Goal: Information Seeking & Learning: Learn about a topic

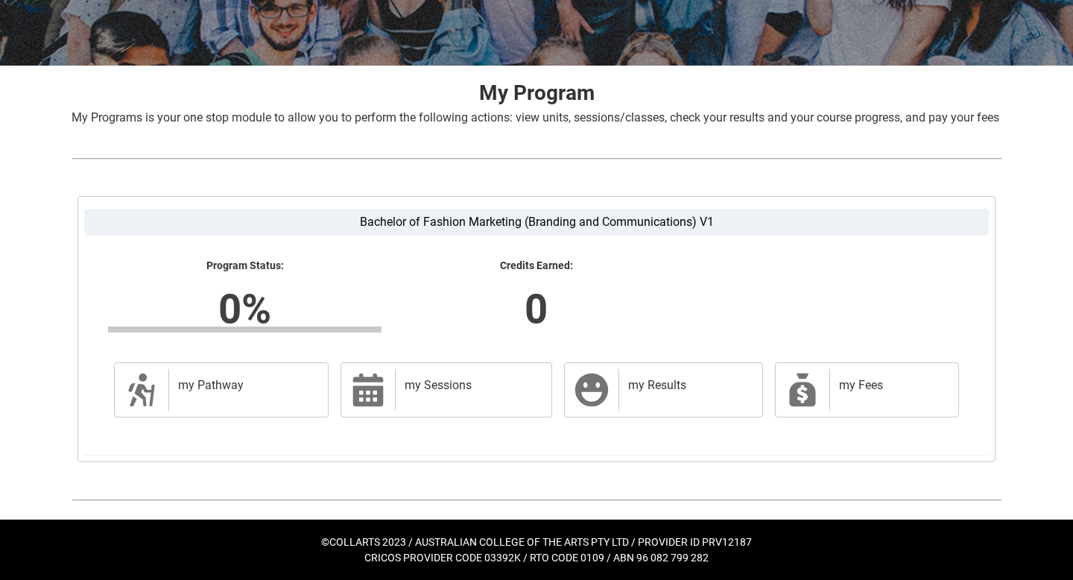
scroll to position [250, 0]
click at [859, 396] on div "my Fees" at bounding box center [890, 390] width 123 height 42
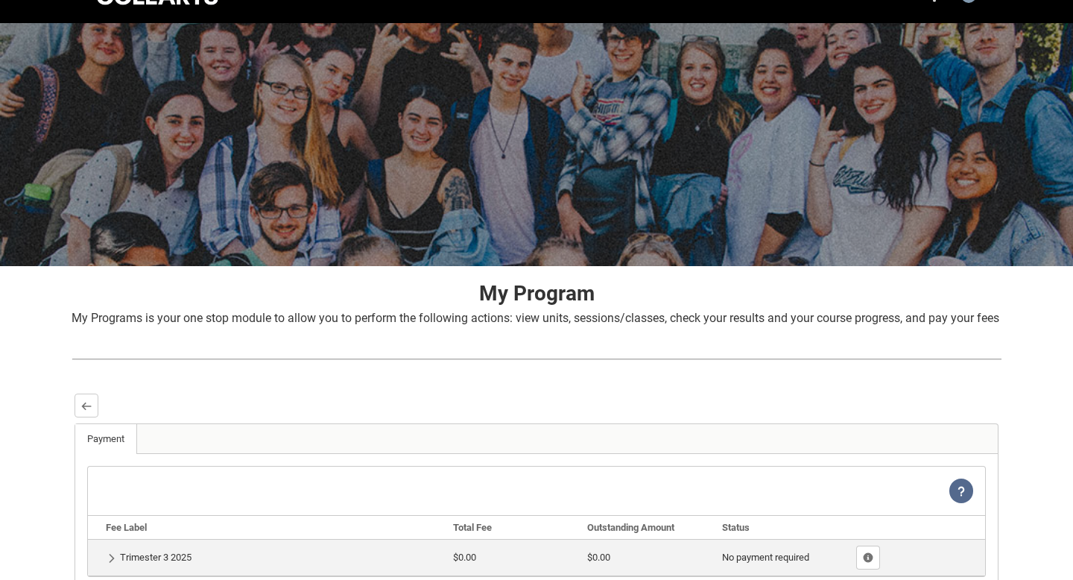
scroll to position [0, 0]
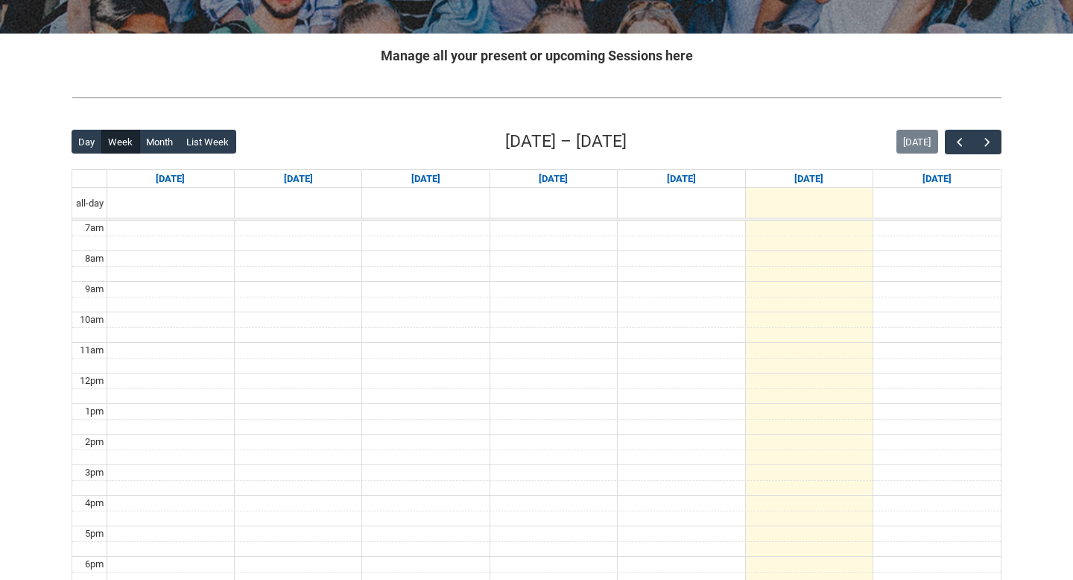
scroll to position [264, 0]
click at [181, 137] on button "List Week" at bounding box center [208, 142] width 57 height 24
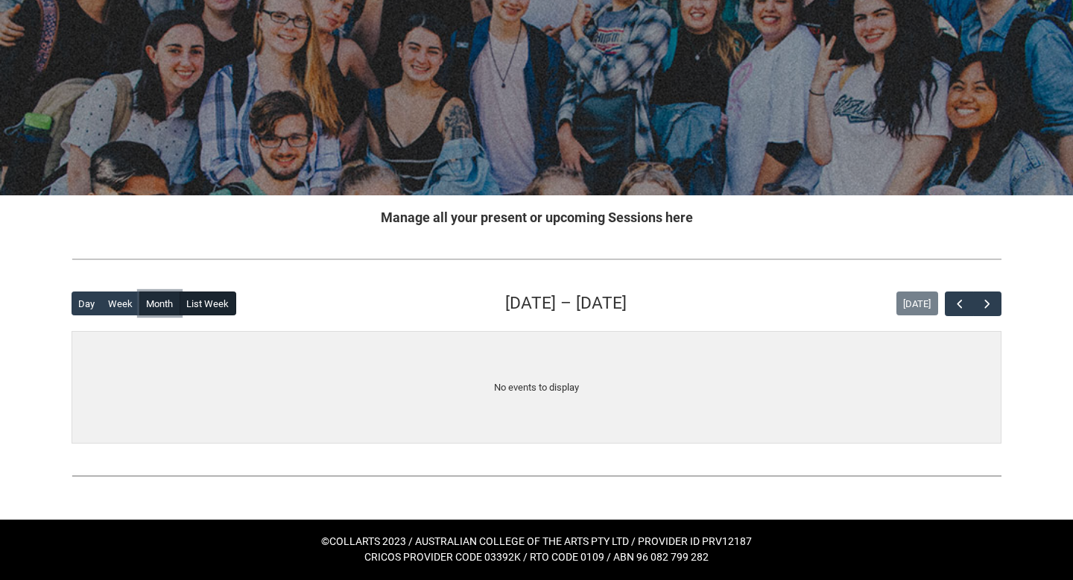
click at [164, 296] on button "Month" at bounding box center [159, 303] width 41 height 24
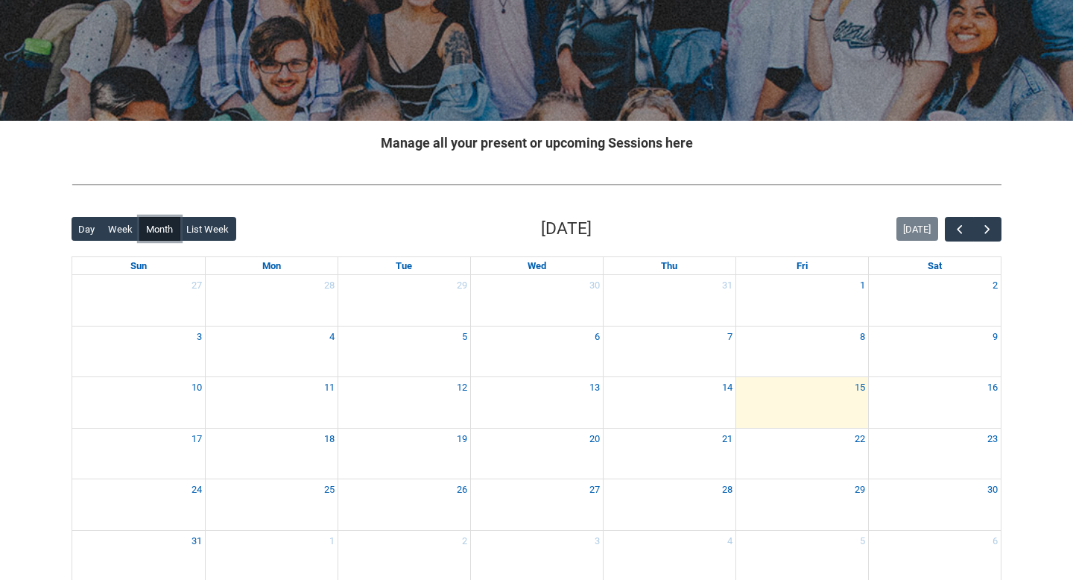
scroll to position [258, 0]
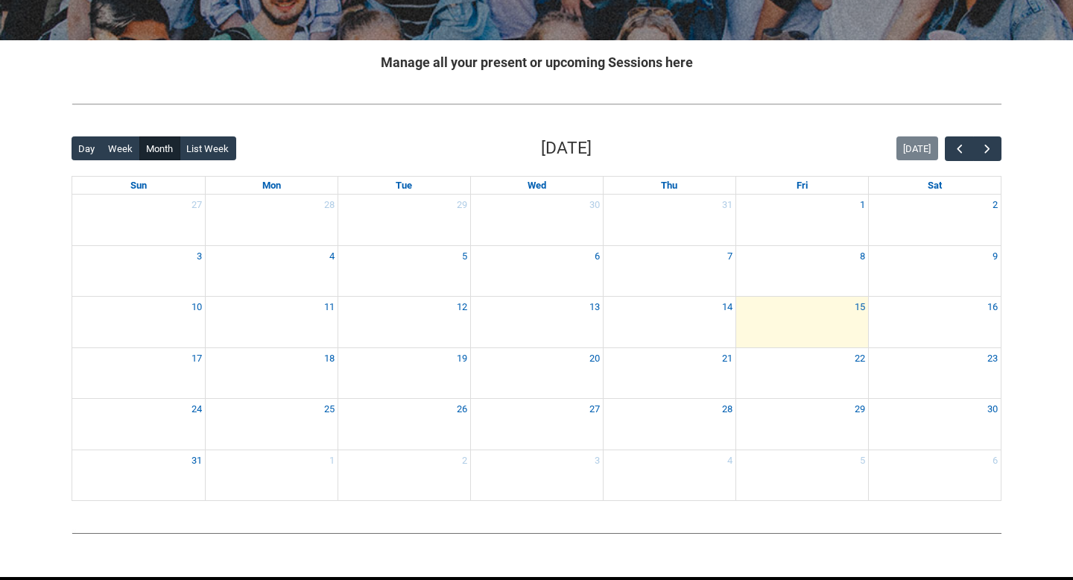
click at [1002, 153] on div "Back Loading... This page should update in a few seconds... Day Week Month List…" at bounding box center [537, 318] width 954 height 389
click at [991, 151] on span "button" at bounding box center [987, 149] width 15 height 15
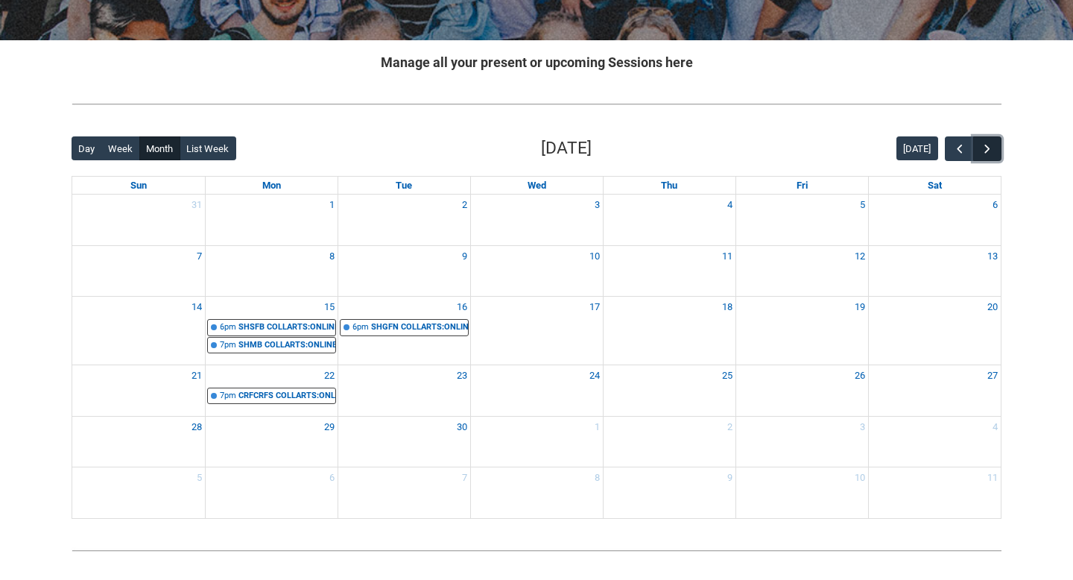
click at [988, 144] on span "button" at bounding box center [987, 149] width 15 height 15
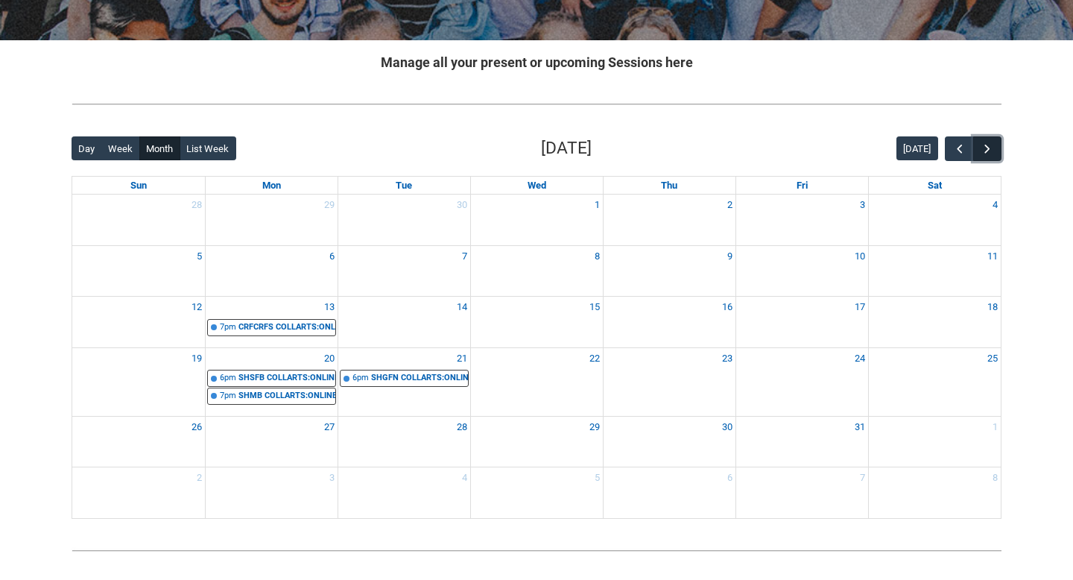
click at [987, 151] on span "button" at bounding box center [987, 149] width 15 height 15
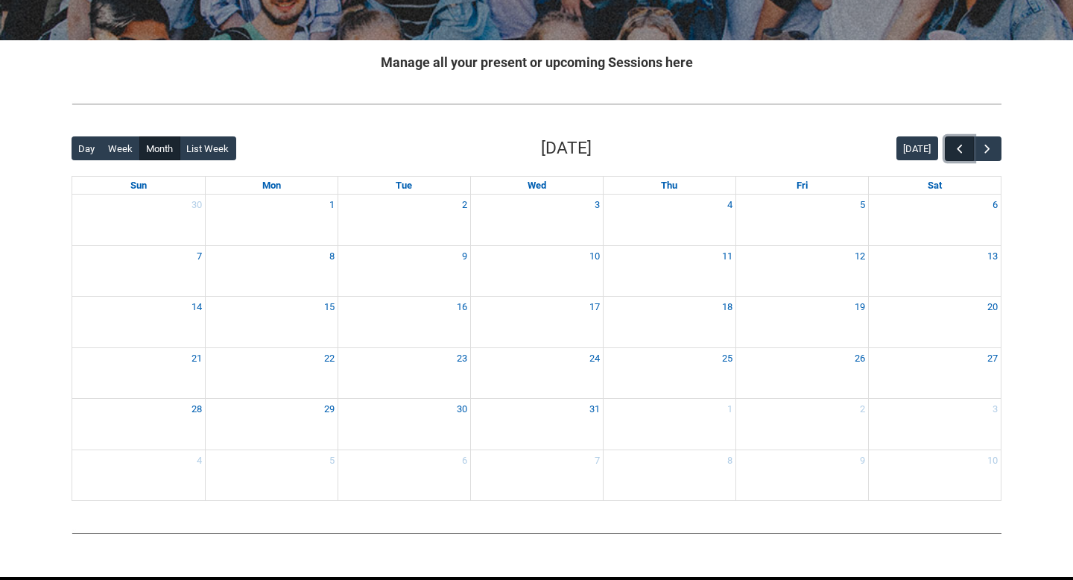
click at [956, 151] on span "button" at bounding box center [959, 149] width 15 height 15
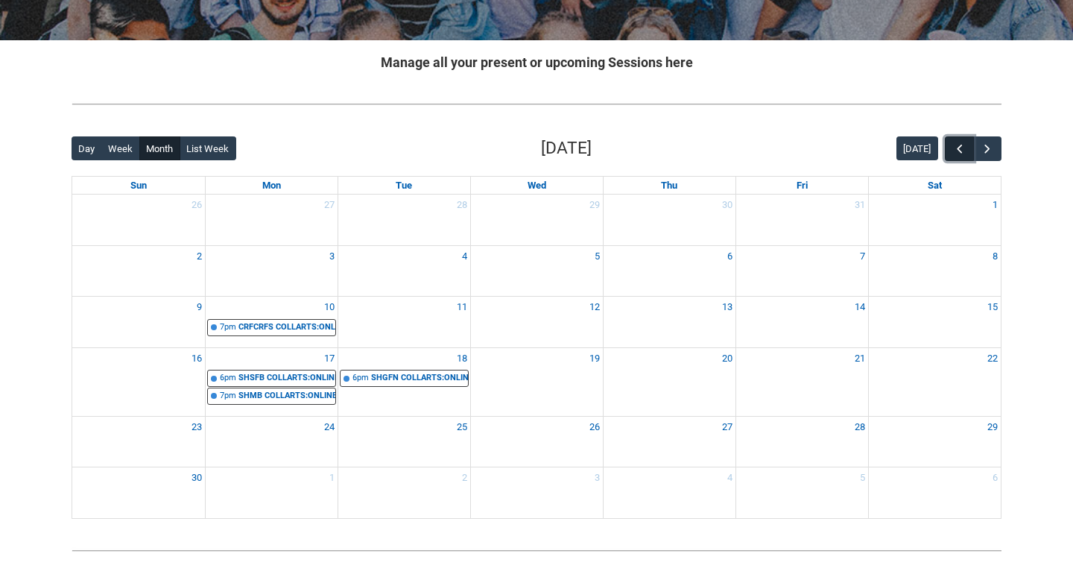
click at [956, 151] on span "button" at bounding box center [959, 149] width 15 height 15
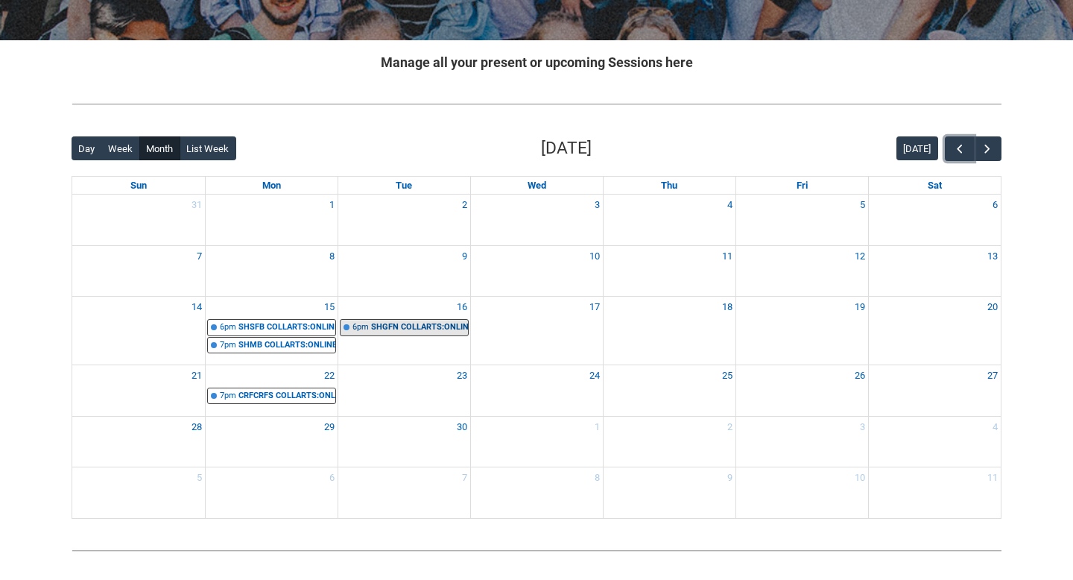
click at [397, 323] on div "SHGFN COLLARTS:ONLINE Global Fashion Narratives STAGE 1 | Online | Karen DeVos" at bounding box center [419, 327] width 97 height 13
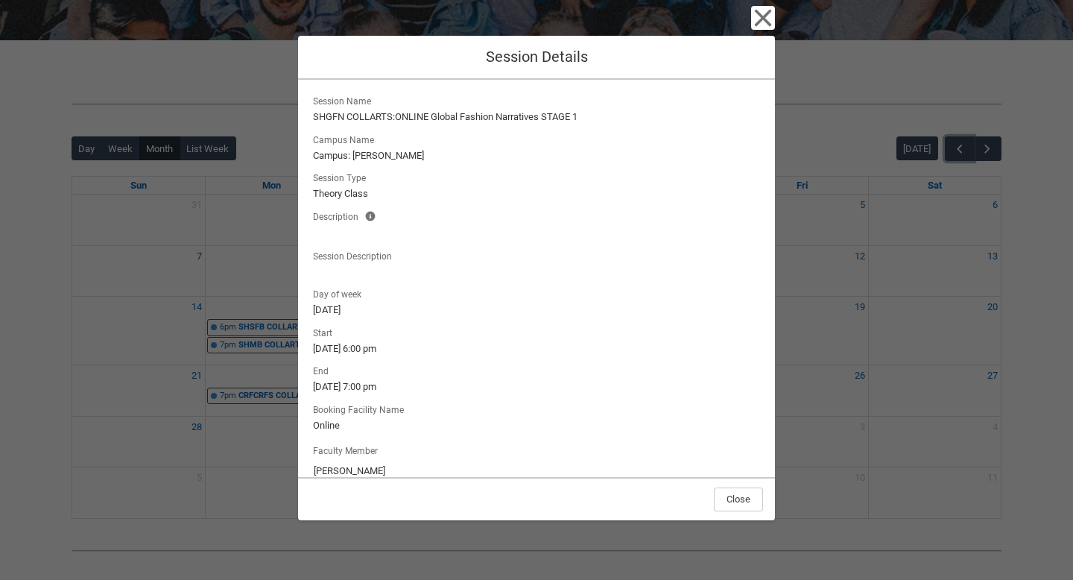
scroll to position [22, 0]
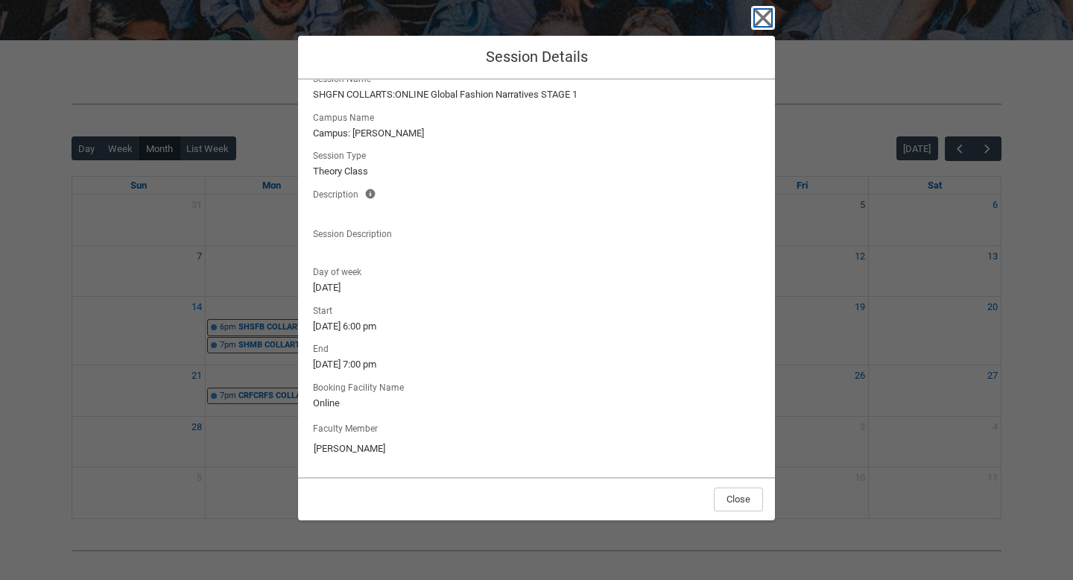
click at [767, 14] on icon "button" at bounding box center [763, 18] width 17 height 17
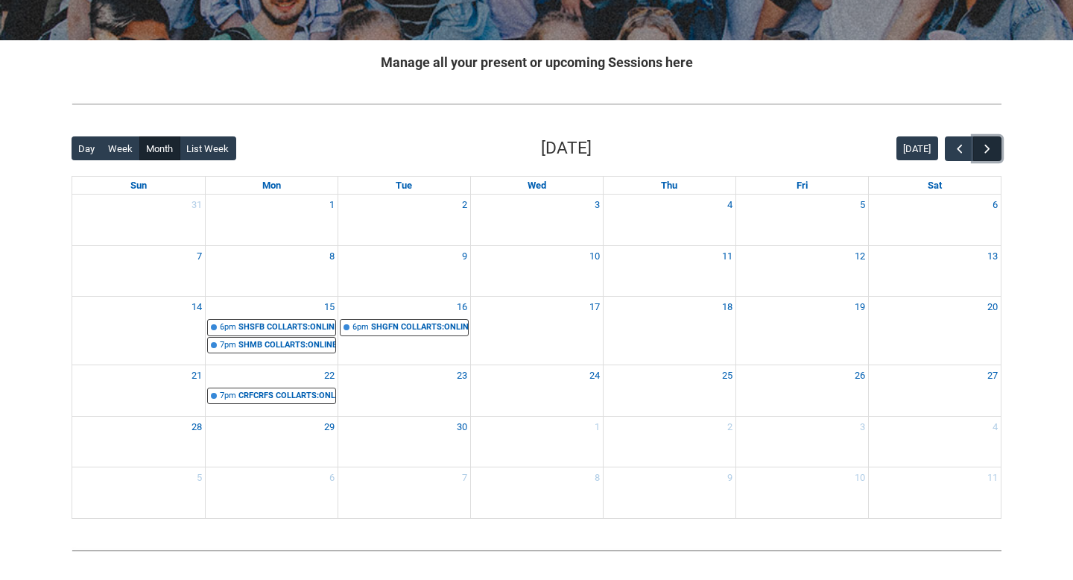
click at [989, 156] on button "button" at bounding box center [987, 148] width 28 height 25
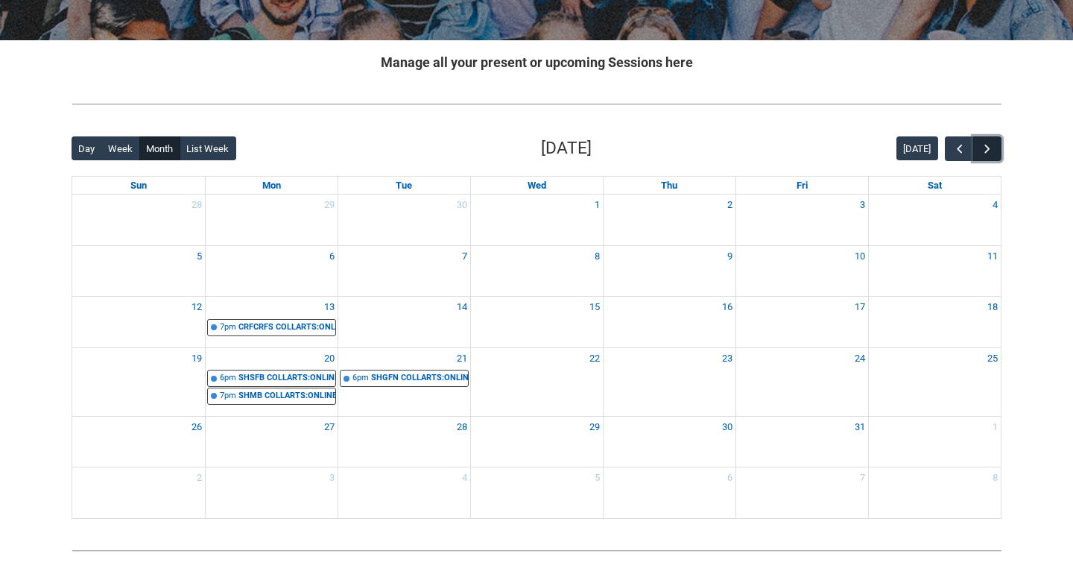
click at [989, 156] on button "button" at bounding box center [987, 148] width 28 height 25
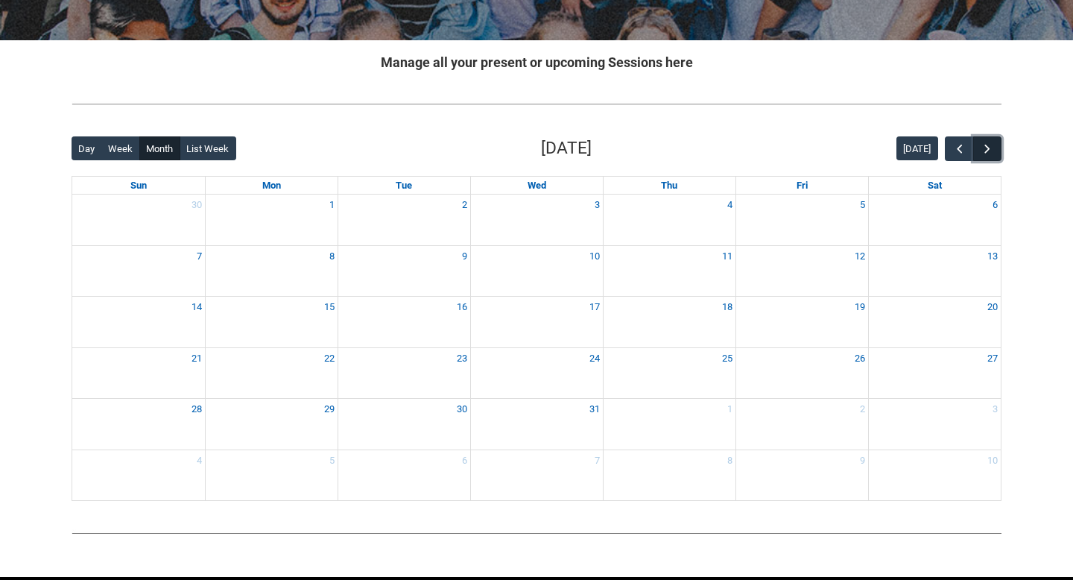
click at [989, 156] on button "button" at bounding box center [987, 148] width 28 height 25
click at [954, 156] on button "button" at bounding box center [959, 148] width 28 height 25
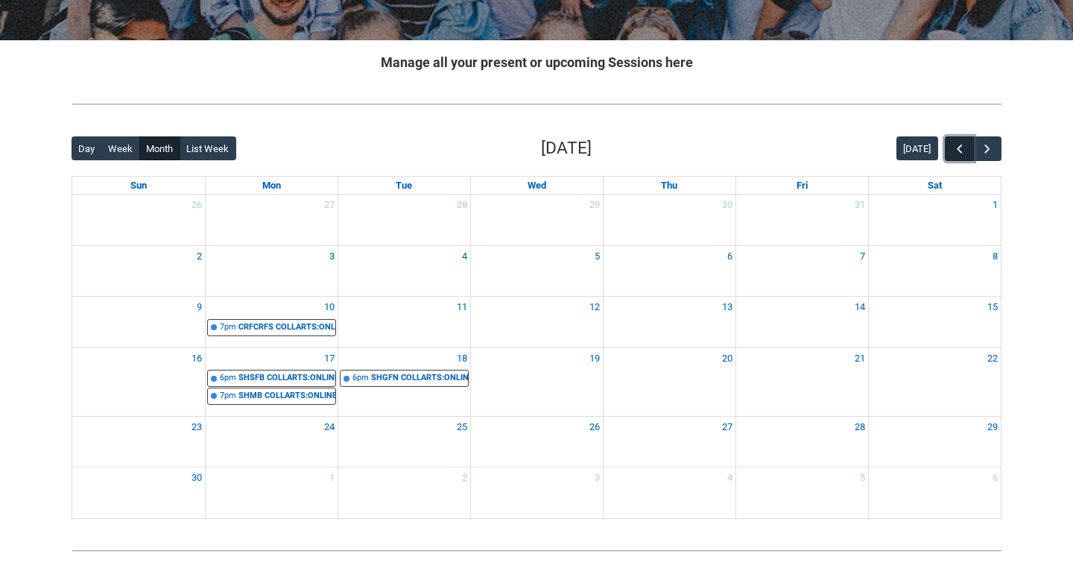
click at [954, 156] on button "button" at bounding box center [959, 148] width 28 height 25
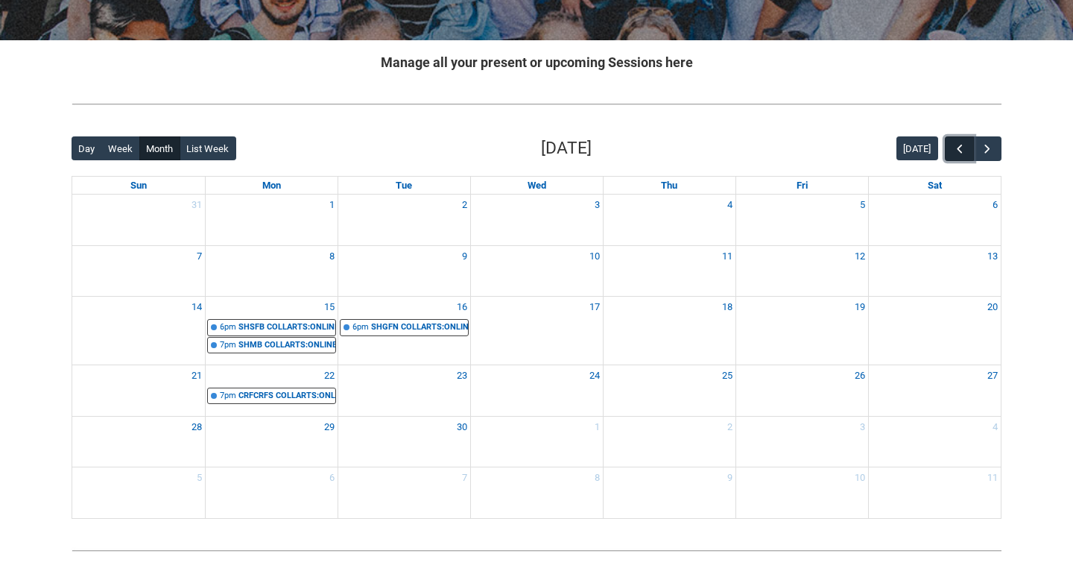
click at [954, 156] on button "button" at bounding box center [959, 148] width 28 height 25
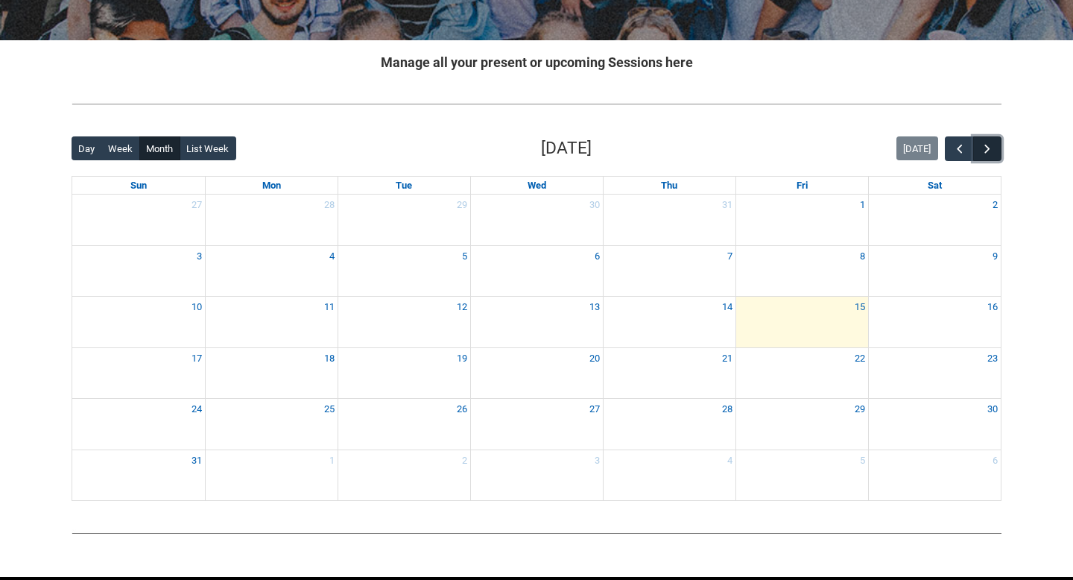
click at [993, 152] on span "button" at bounding box center [987, 149] width 15 height 15
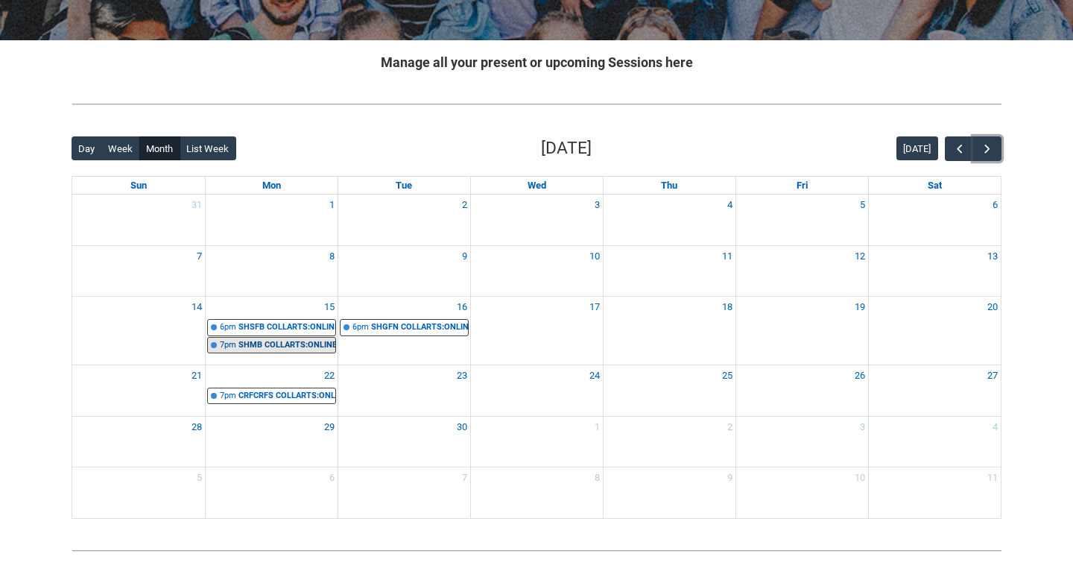
click at [279, 343] on div "SHMB COLLARTS:ONLINE Introduction to Marketing and Branding STAGE 1 | Online | …" at bounding box center [286, 345] width 97 height 13
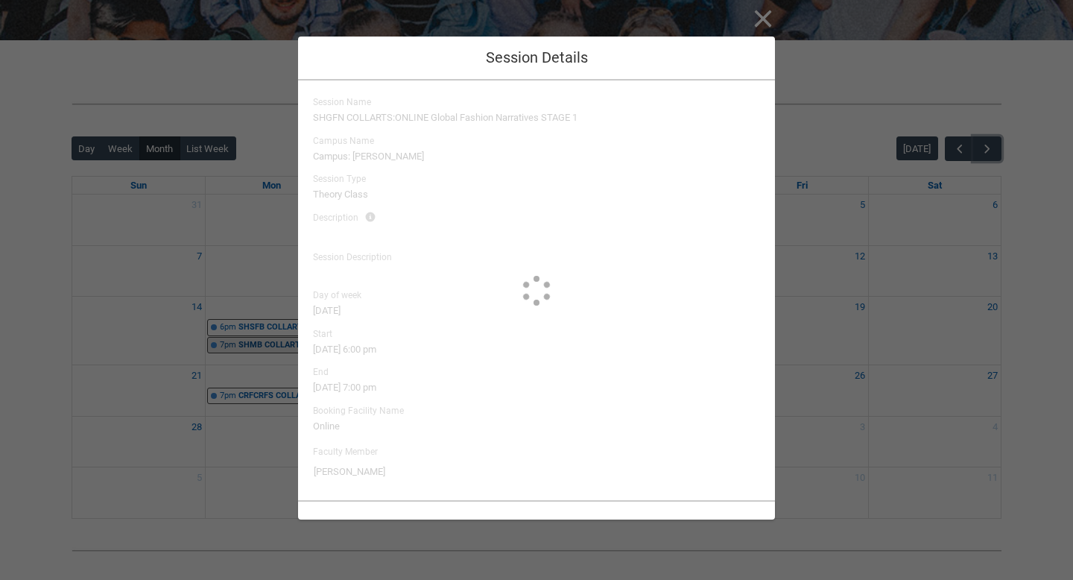
scroll to position [0, 0]
type input "Vonne Yang"
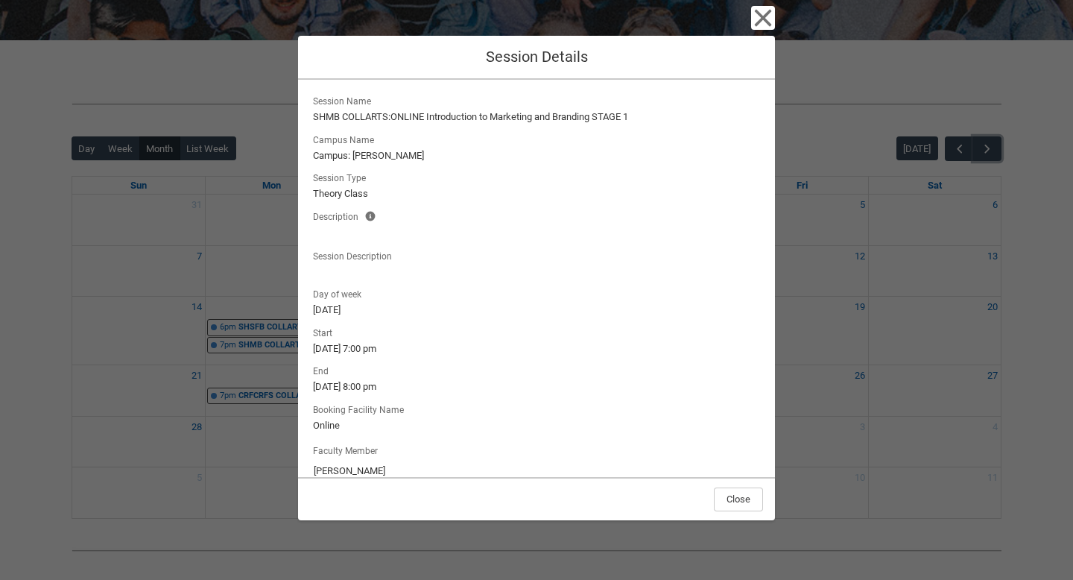
scroll to position [22, 0]
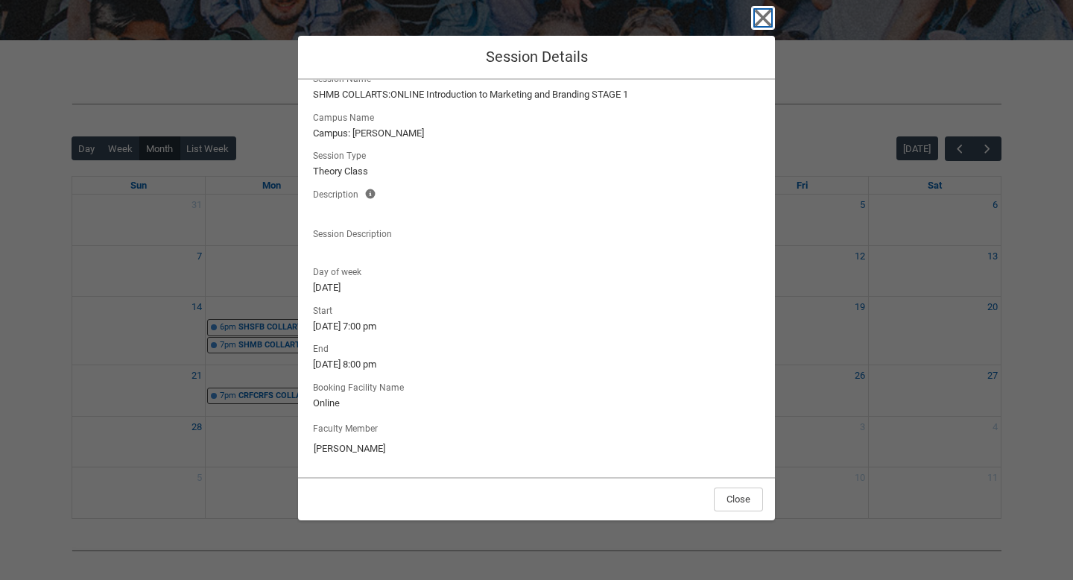
click at [773, 17] on icon "button" at bounding box center [763, 18] width 24 height 24
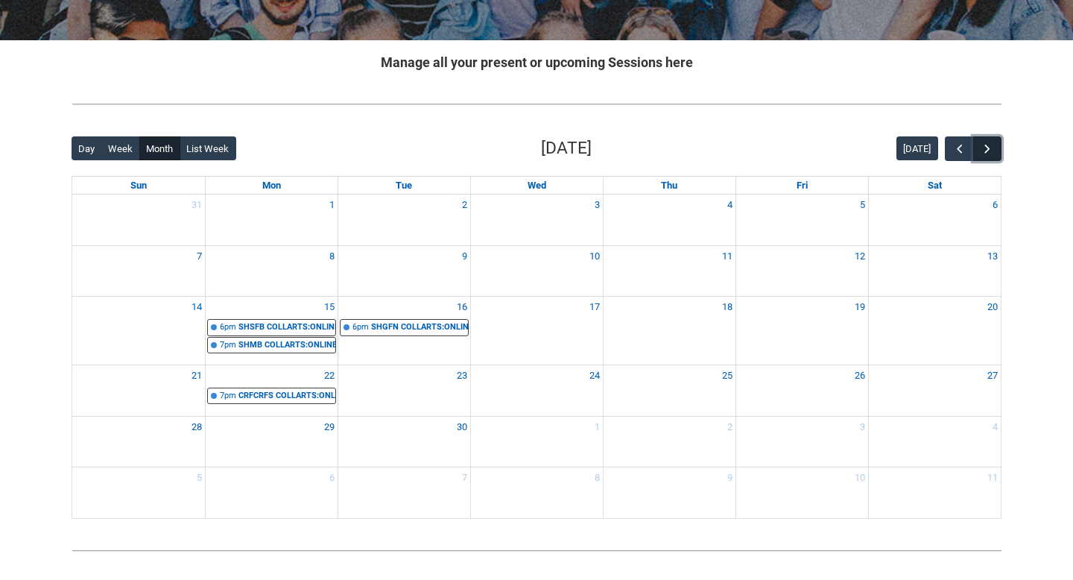
click at [995, 153] on button "button" at bounding box center [987, 148] width 28 height 25
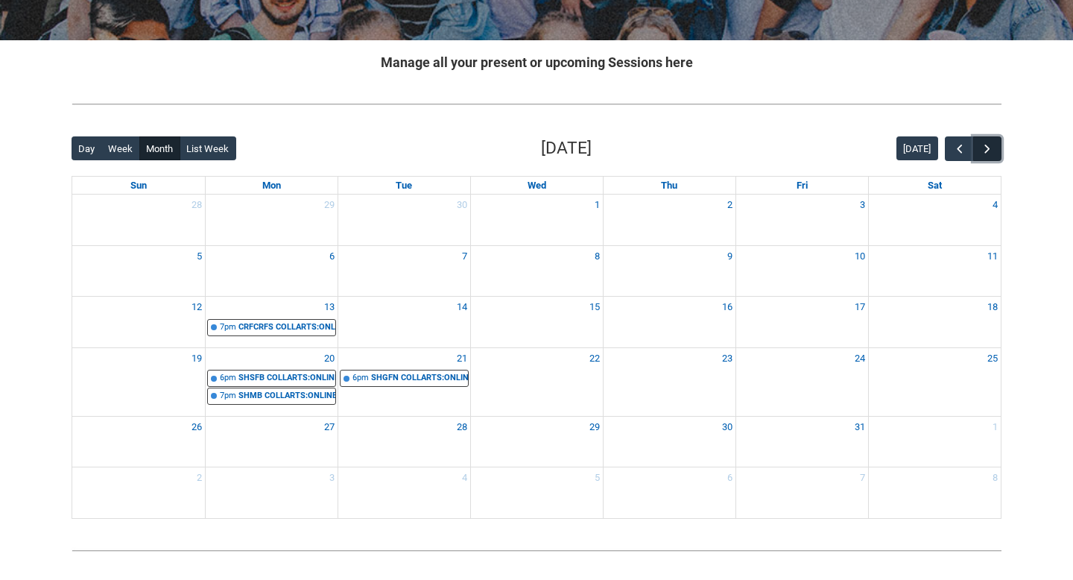
click at [995, 153] on button "button" at bounding box center [987, 148] width 28 height 25
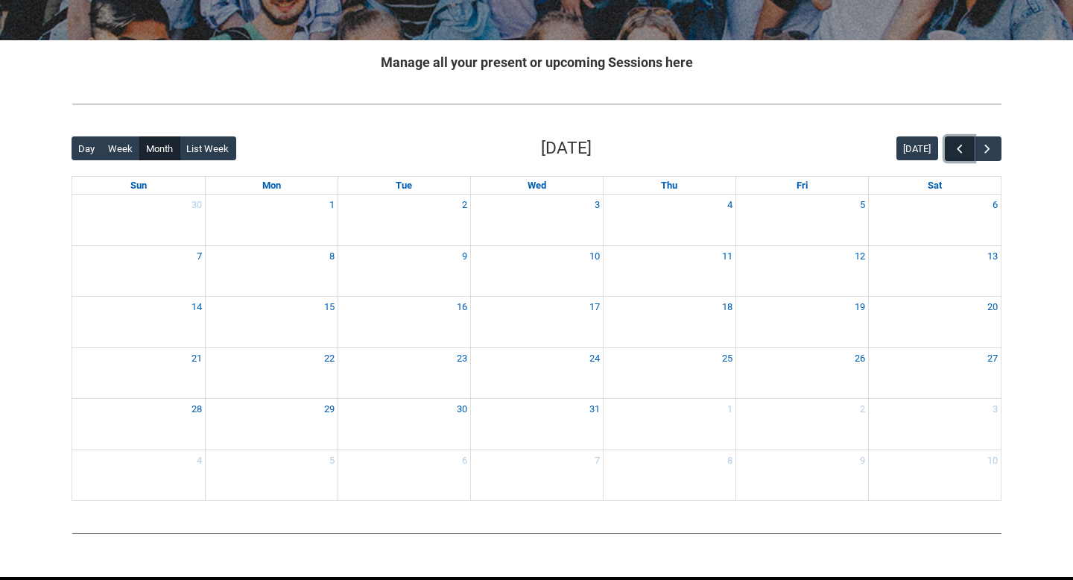
click at [960, 148] on span "button" at bounding box center [959, 149] width 15 height 15
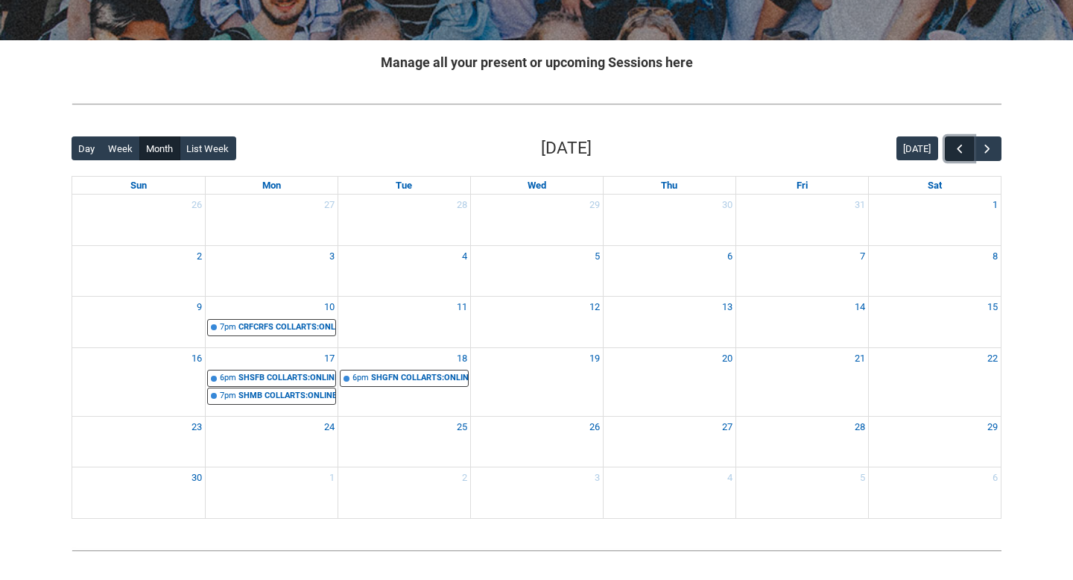
click at [960, 148] on span "button" at bounding box center [959, 149] width 15 height 15
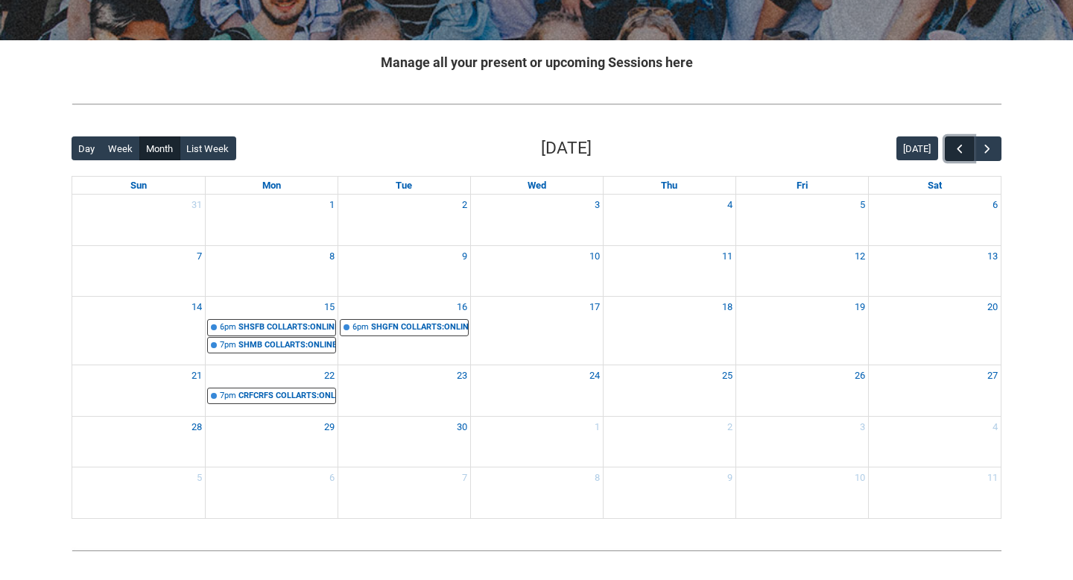
click at [960, 148] on span "button" at bounding box center [959, 149] width 15 height 15
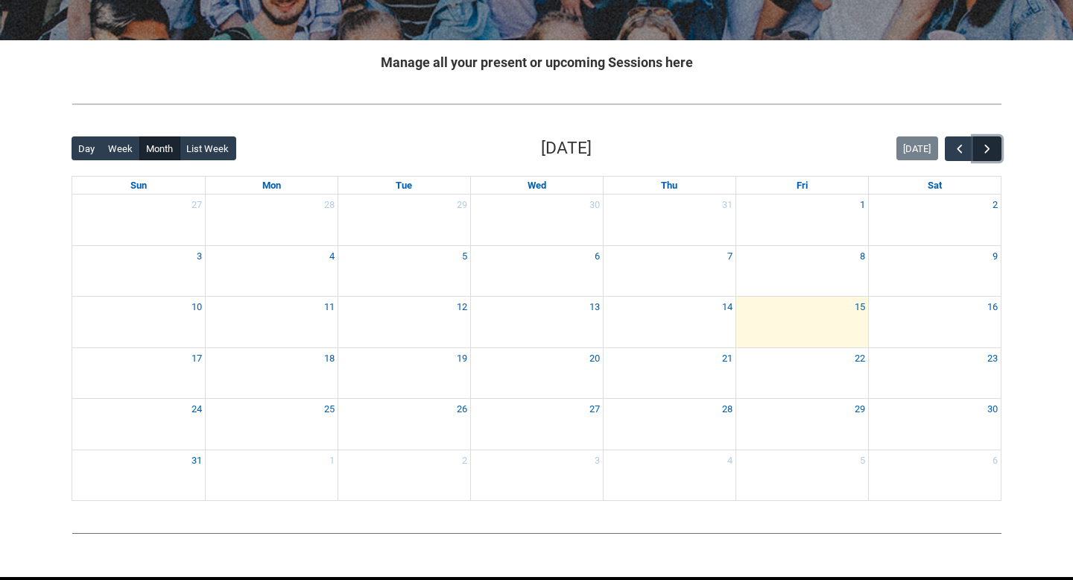
click at [997, 148] on button "button" at bounding box center [987, 148] width 28 height 25
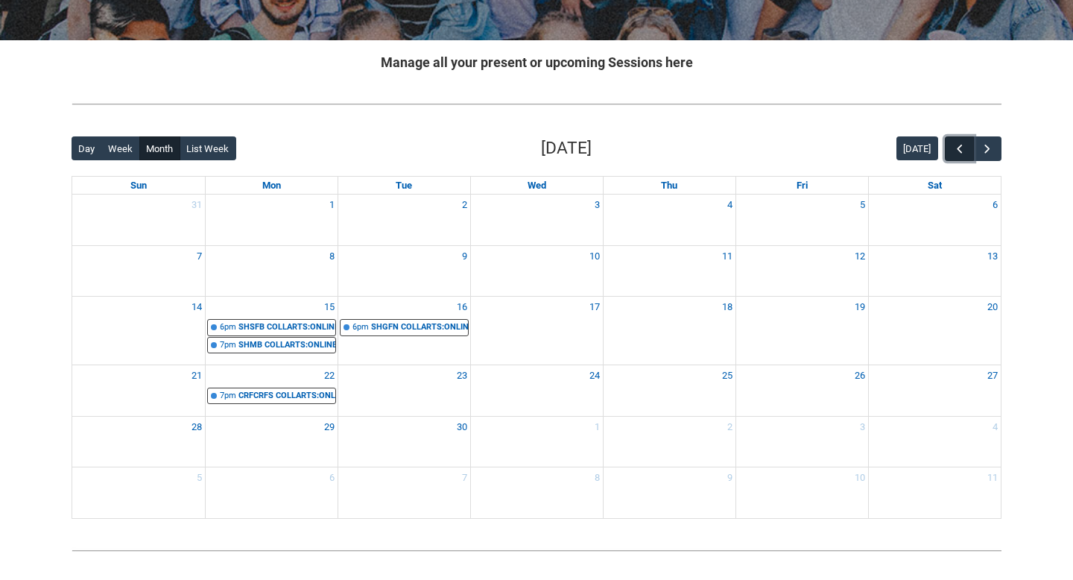
click at [955, 148] on span "button" at bounding box center [959, 149] width 15 height 15
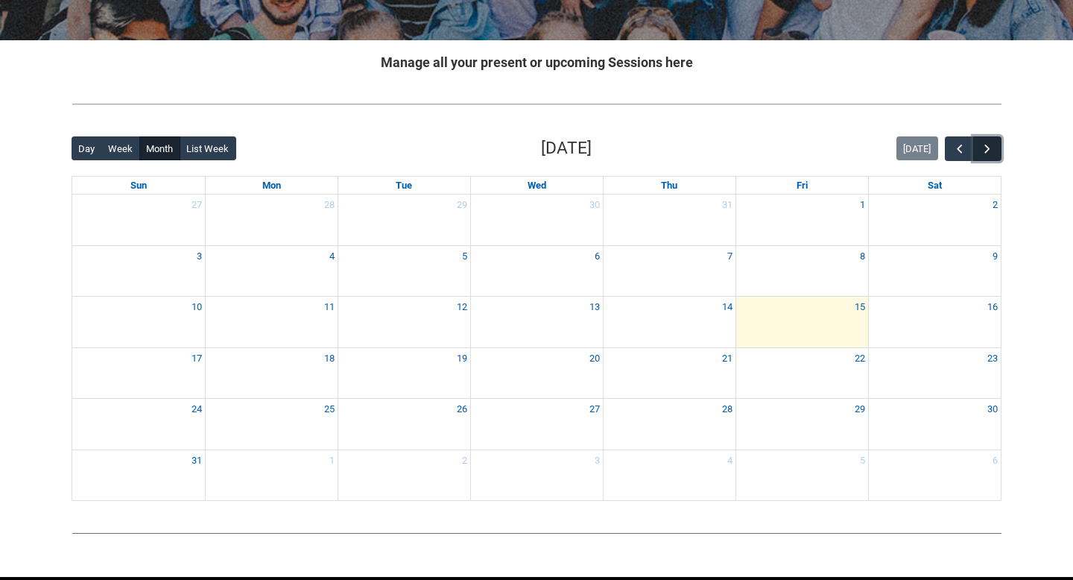
click at [990, 147] on span "button" at bounding box center [987, 149] width 15 height 15
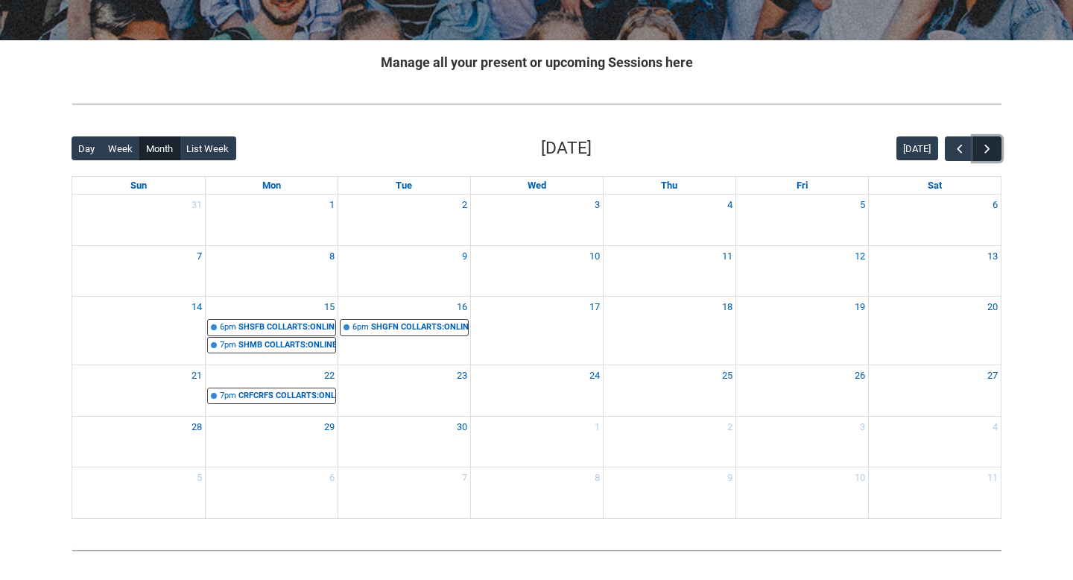
click at [990, 147] on span "button" at bounding box center [987, 149] width 15 height 15
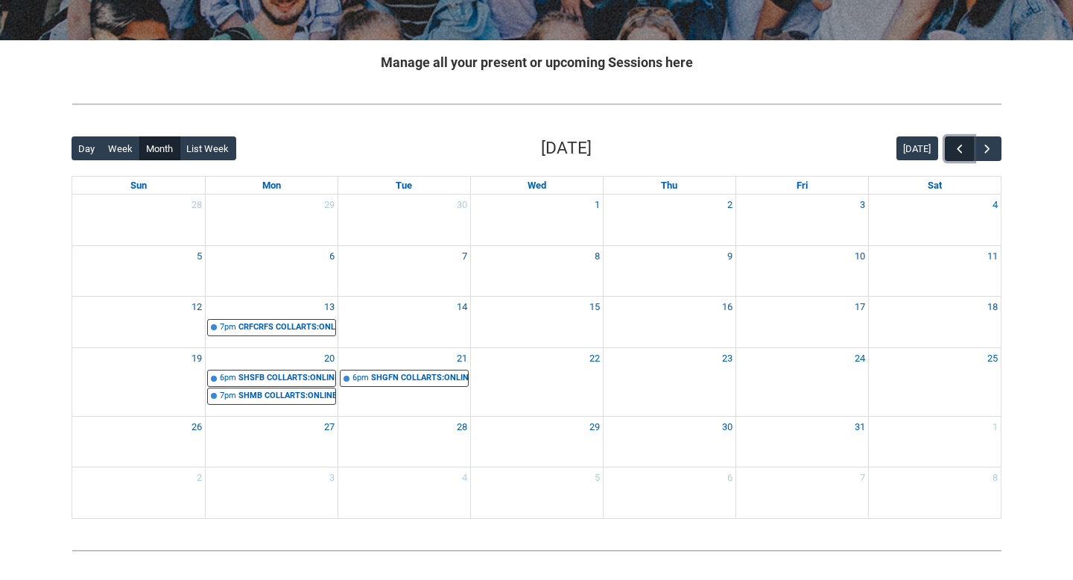
click at [963, 146] on span "button" at bounding box center [959, 149] width 15 height 15
